Goal: Register for event/course

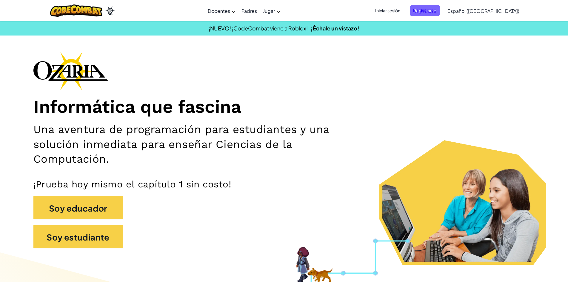
click at [324, 146] on h2 "Una aventura de programación para estudiantes y una solución inmediata para ens…" at bounding box center [201, 144] width 336 height 44
click at [440, 14] on span "Registrarse" at bounding box center [425, 10] width 30 height 11
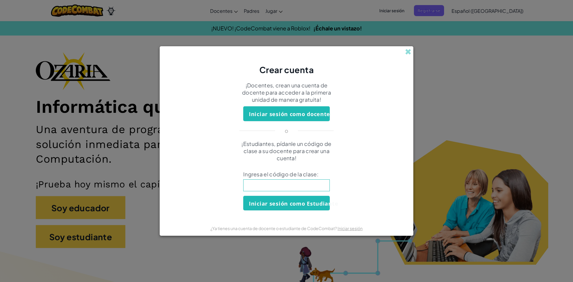
click at [269, 183] on input at bounding box center [286, 185] width 87 height 12
type input "SouthYesHelp"
click at [260, 200] on font "Iniciar sesión como Estudiante" at bounding box center [293, 203] width 89 height 7
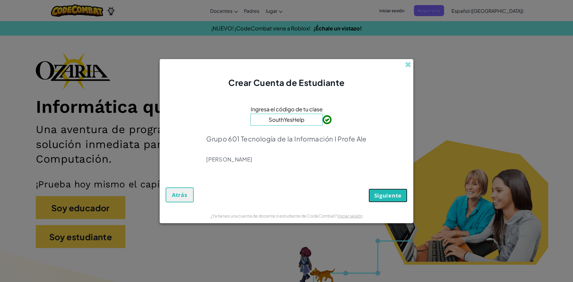
click at [394, 197] on font "Siguiente" at bounding box center [387, 195] width 27 height 7
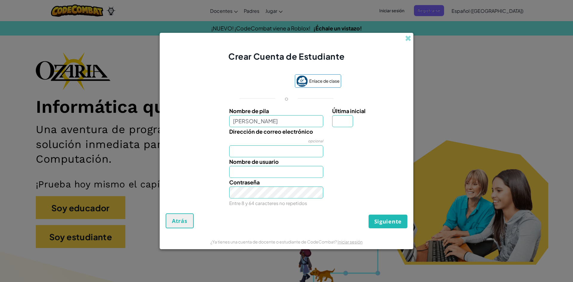
type input "[PERSON_NAME]"
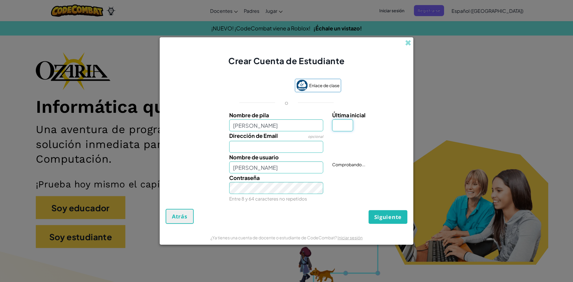
click at [345, 119] on div "Última inicial" at bounding box center [369, 121] width 74 height 21
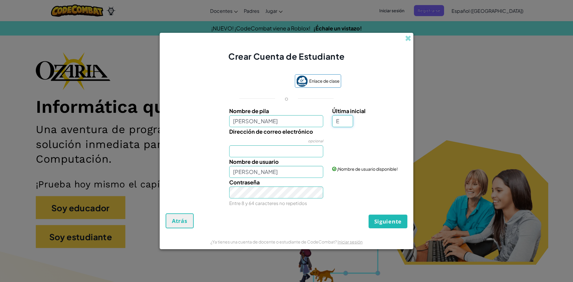
type input "E"
type input "[PERSON_NAME]"
click at [244, 150] on input "Dirección de correo electrónico" at bounding box center [276, 151] width 94 height 12
type input "[EMAIL_ADDRESS][DOMAIN_NAME]"
click at [382, 226] on button "Siguiente" at bounding box center [388, 222] width 39 height 14
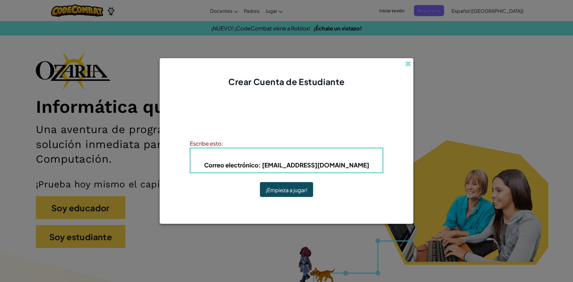
click at [297, 194] on button "¡Empieza a jugar!" at bounding box center [286, 189] width 53 height 15
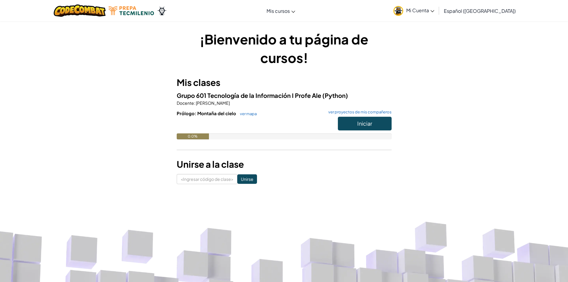
click at [101, 158] on div "¡Bienvenido a tu página de cursos! Mis clases Grupo 601 Tecnología de la Inform…" at bounding box center [284, 107] width 568 height 172
click at [342, 124] on button "Iniciar" at bounding box center [365, 124] width 54 height 14
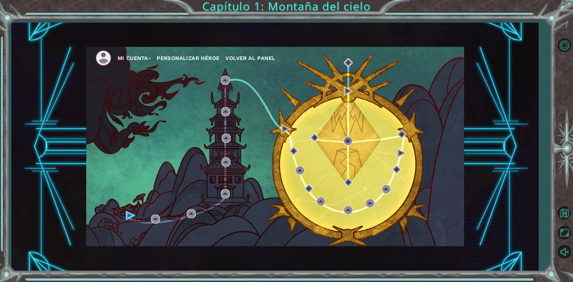
click at [129, 57] on font "Mi Cuenta" at bounding box center [133, 58] width 30 height 6
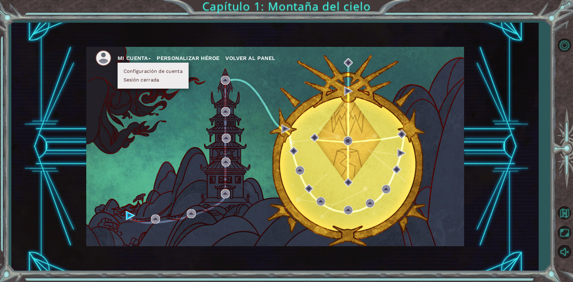
click at [153, 79] on font "Sesión cerrada" at bounding box center [142, 80] width 36 height 6
